Goal: Communication & Community: Answer question/provide support

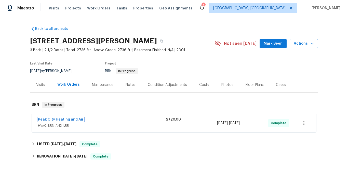
click at [79, 118] on link "Peak City Heating and Air" at bounding box center [61, 120] width 46 height 4
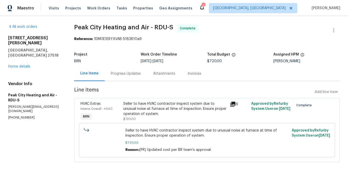
click at [124, 72] on div "Progress Updates" at bounding box center [126, 73] width 30 height 5
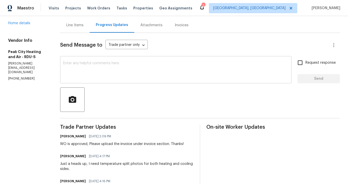
scroll to position [48, 0]
click at [107, 66] on textarea at bounding box center [175, 71] width 225 height 18
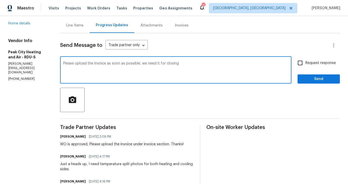
type textarea "Please upload the invoice as soon as possible, we need it for closing"
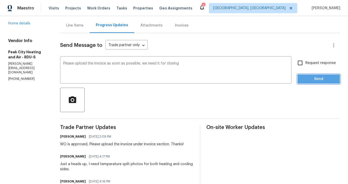
click at [319, 81] on span "Send" at bounding box center [318, 79] width 34 height 6
